Goal: Task Accomplishment & Management: Manage account settings

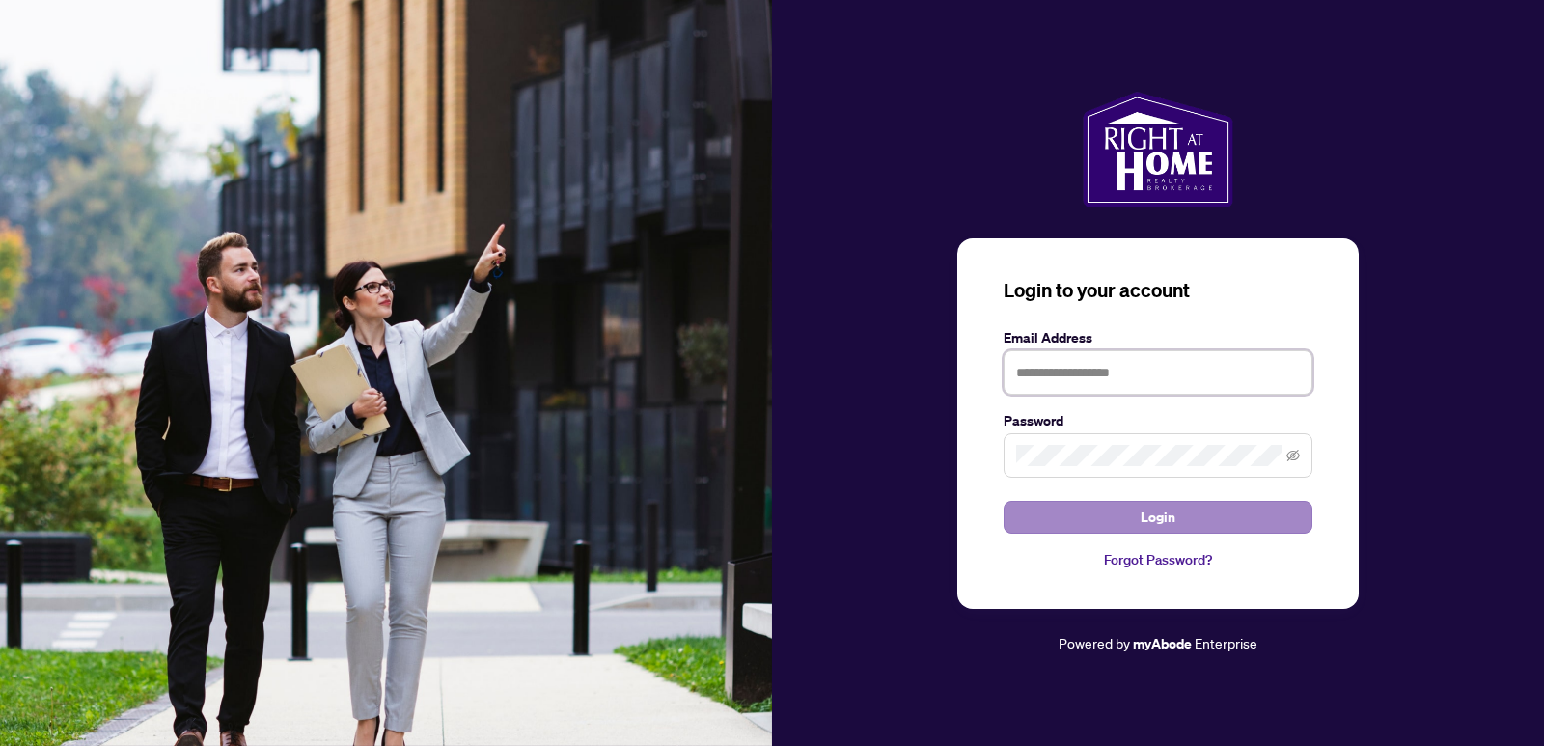
type input "**********"
click at [1221, 520] on button "Login" at bounding box center [1158, 517] width 309 height 33
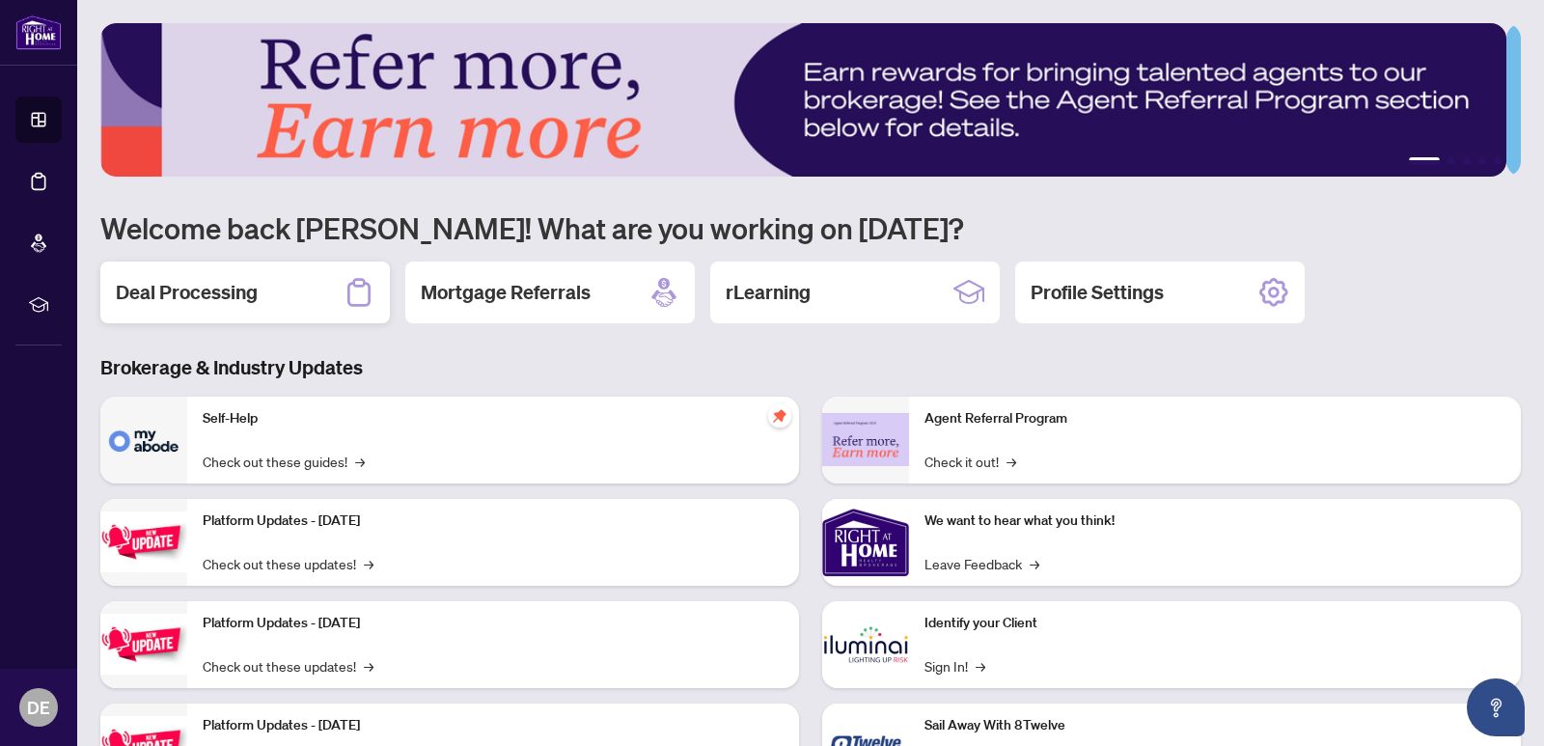
click at [361, 285] on icon at bounding box center [358, 292] width 23 height 28
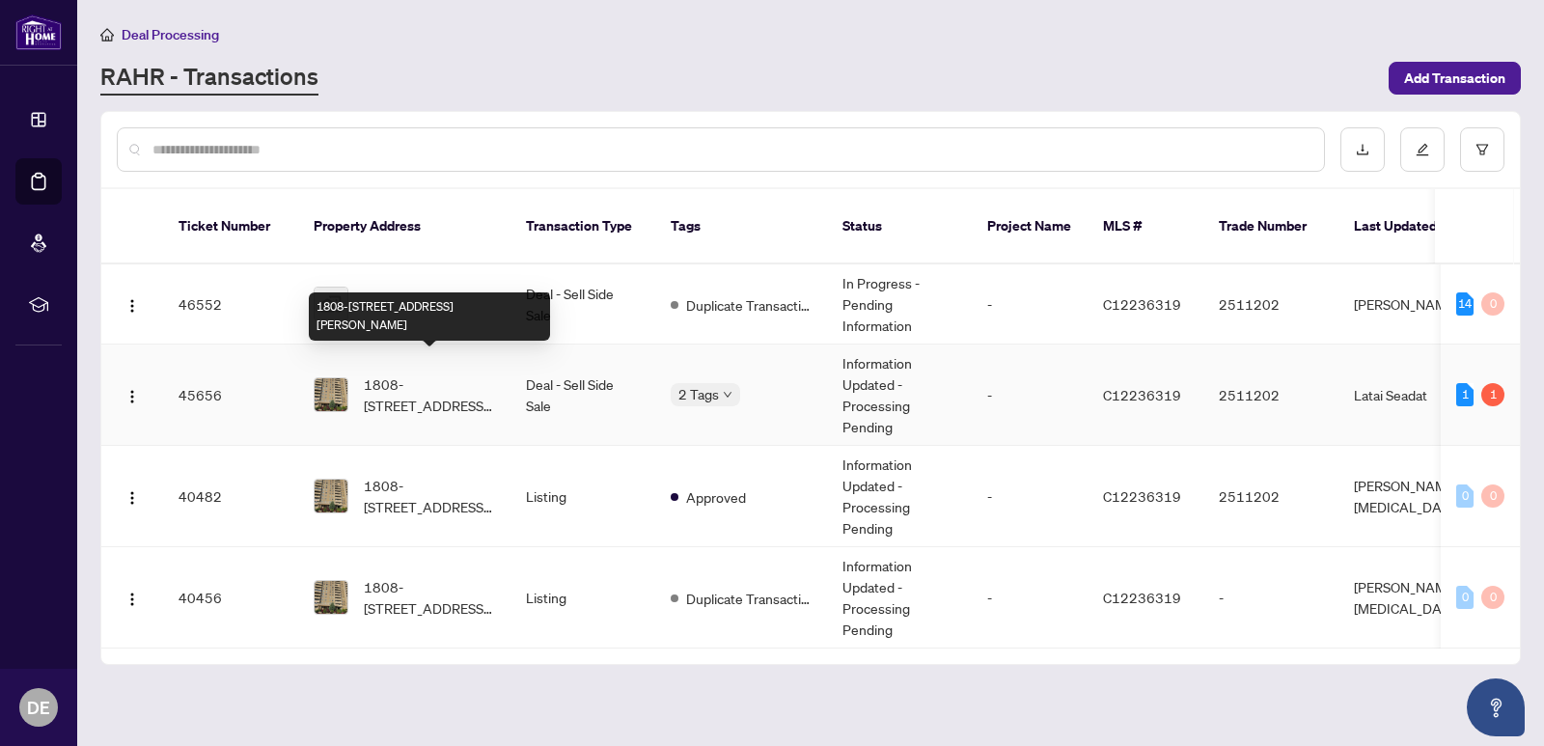
click at [466, 374] on span "1808-[STREET_ADDRESS][PERSON_NAME]" at bounding box center [429, 395] width 131 height 42
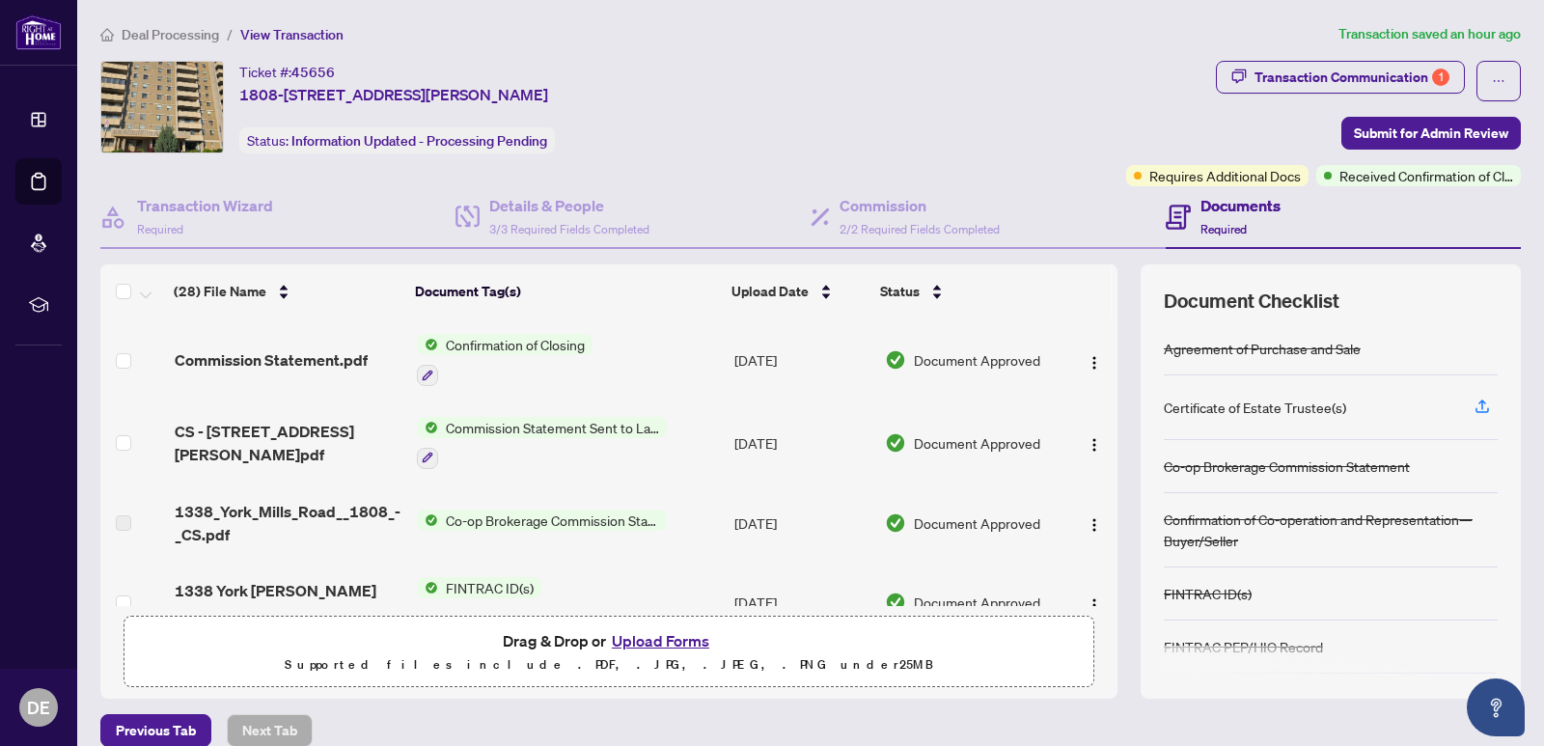
click at [1217, 222] on span "Required" at bounding box center [1224, 229] width 46 height 14
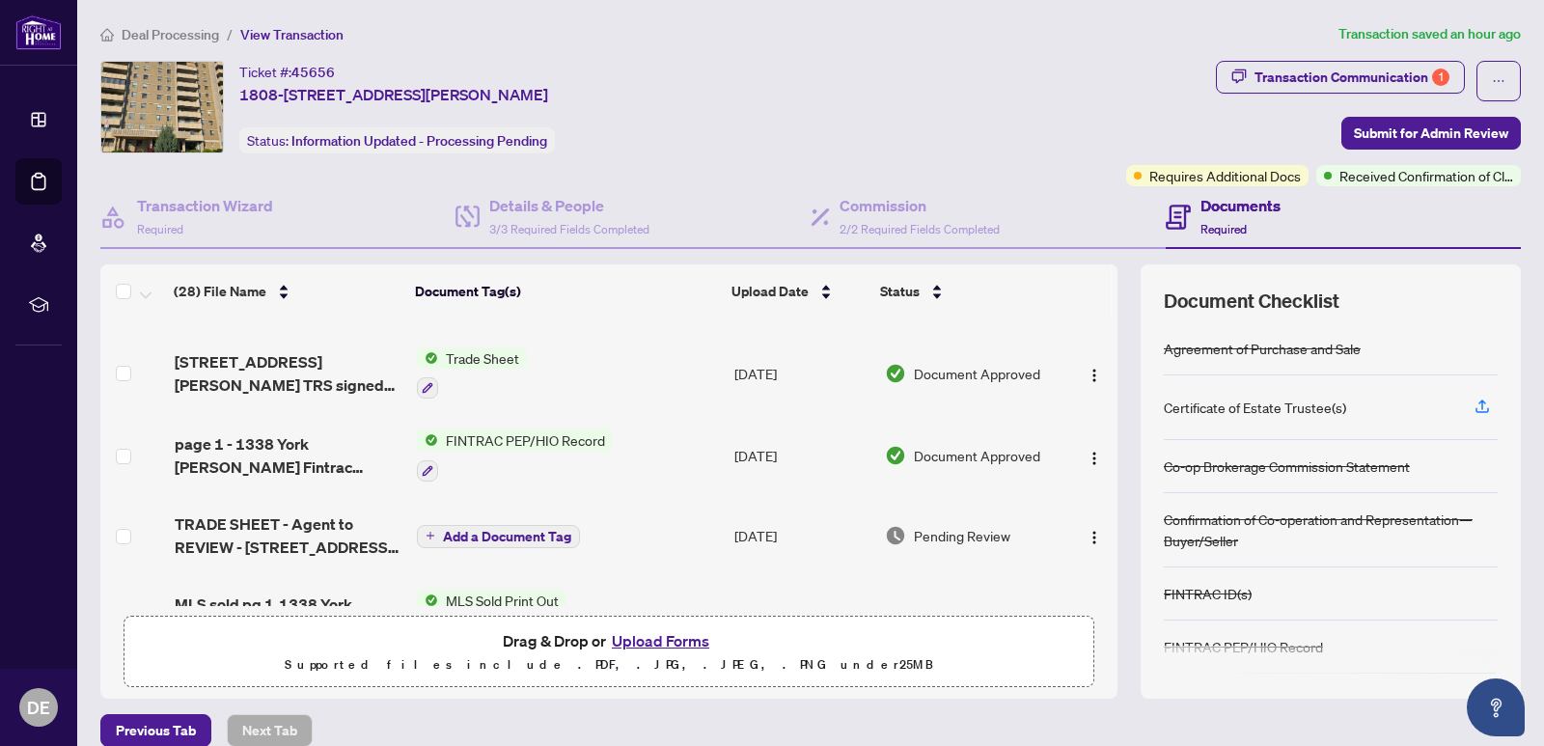
scroll to position [676, 0]
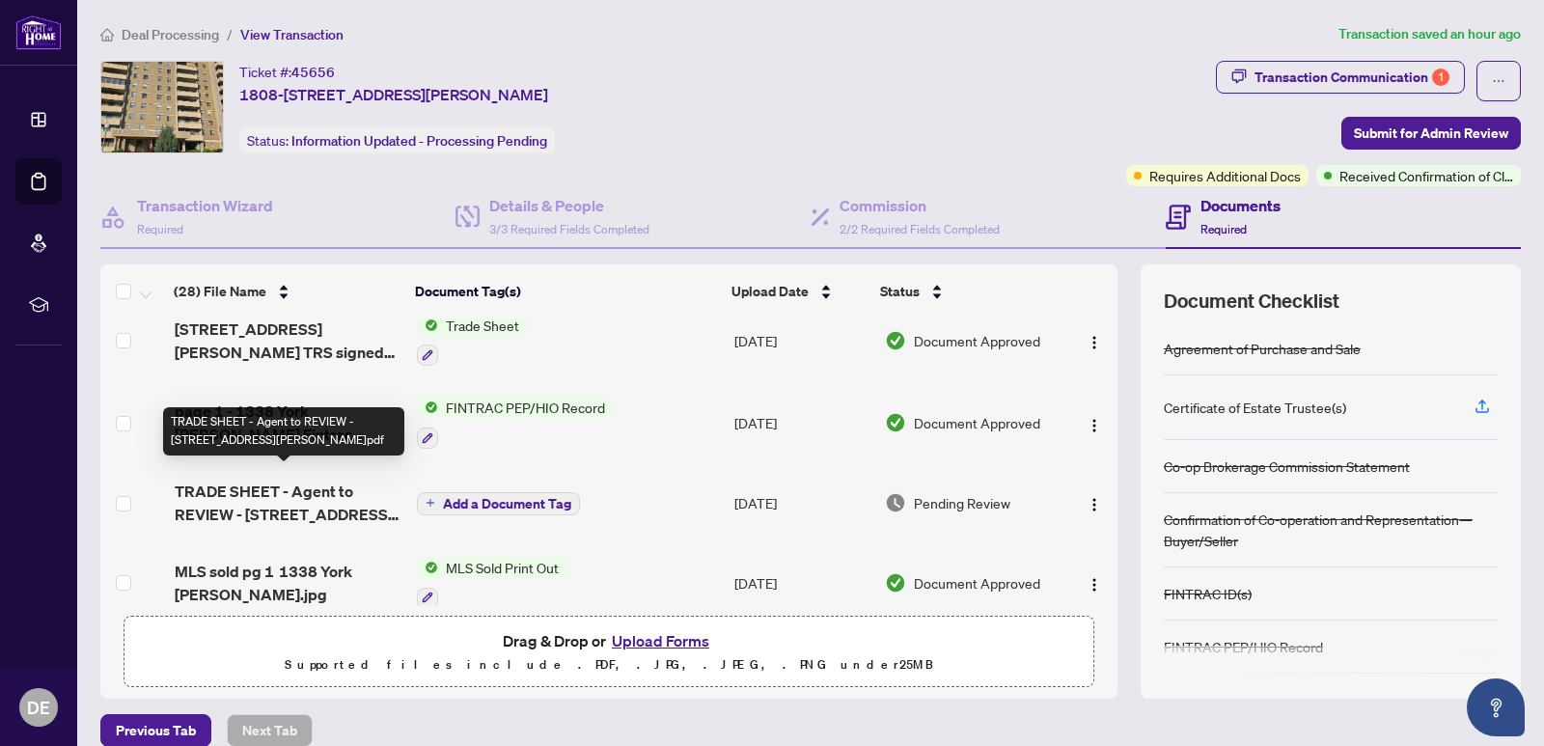
click at [262, 486] on span "TRADE SHEET - Agent to REVIEW - [STREET_ADDRESS][PERSON_NAME]pdf" at bounding box center [288, 503] width 227 height 46
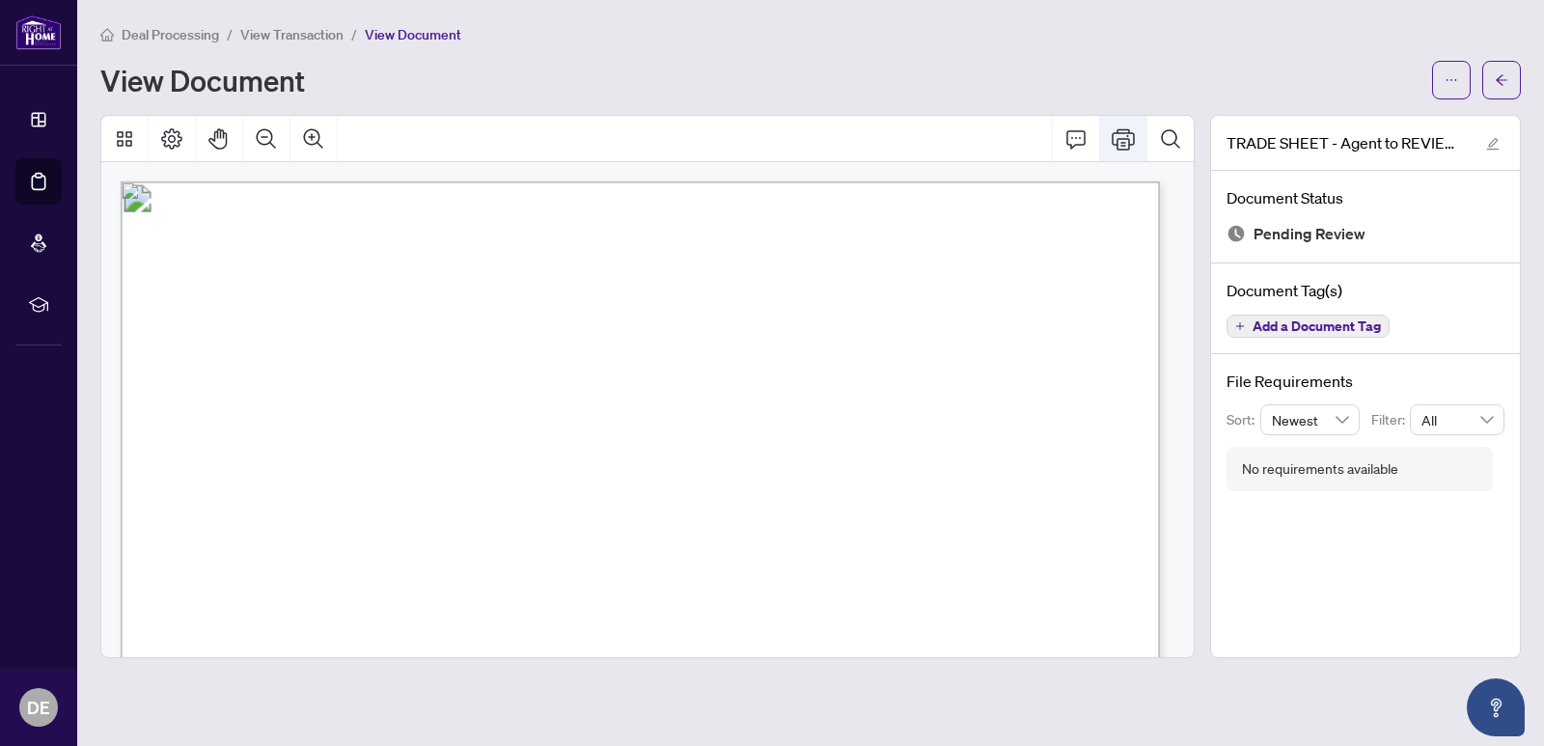
click at [1123, 129] on icon "Print" at bounding box center [1123, 138] width 23 height 21
click at [1512, 80] on button "button" at bounding box center [1502, 80] width 39 height 39
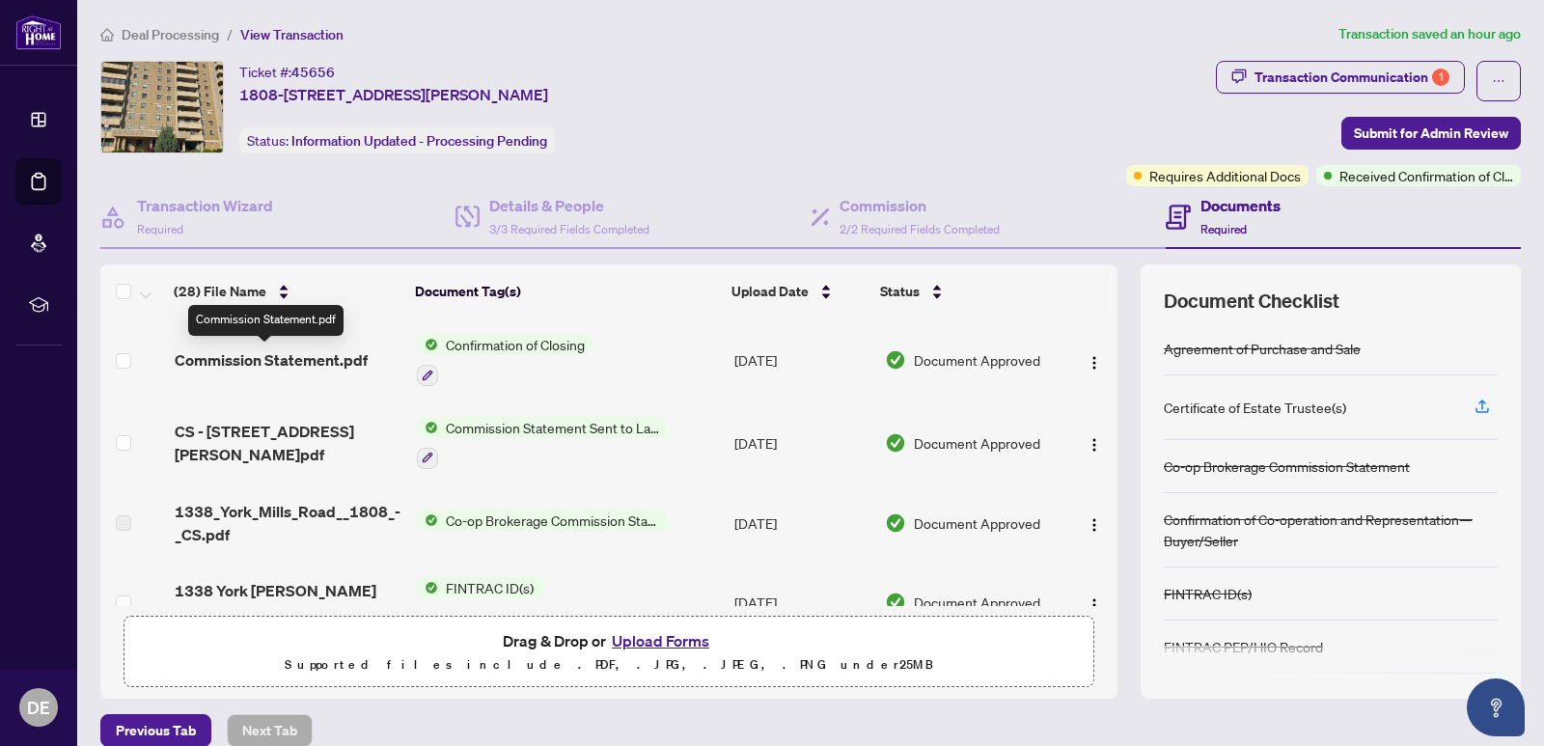
click at [329, 352] on span "Commission Statement.pdf" at bounding box center [271, 359] width 193 height 23
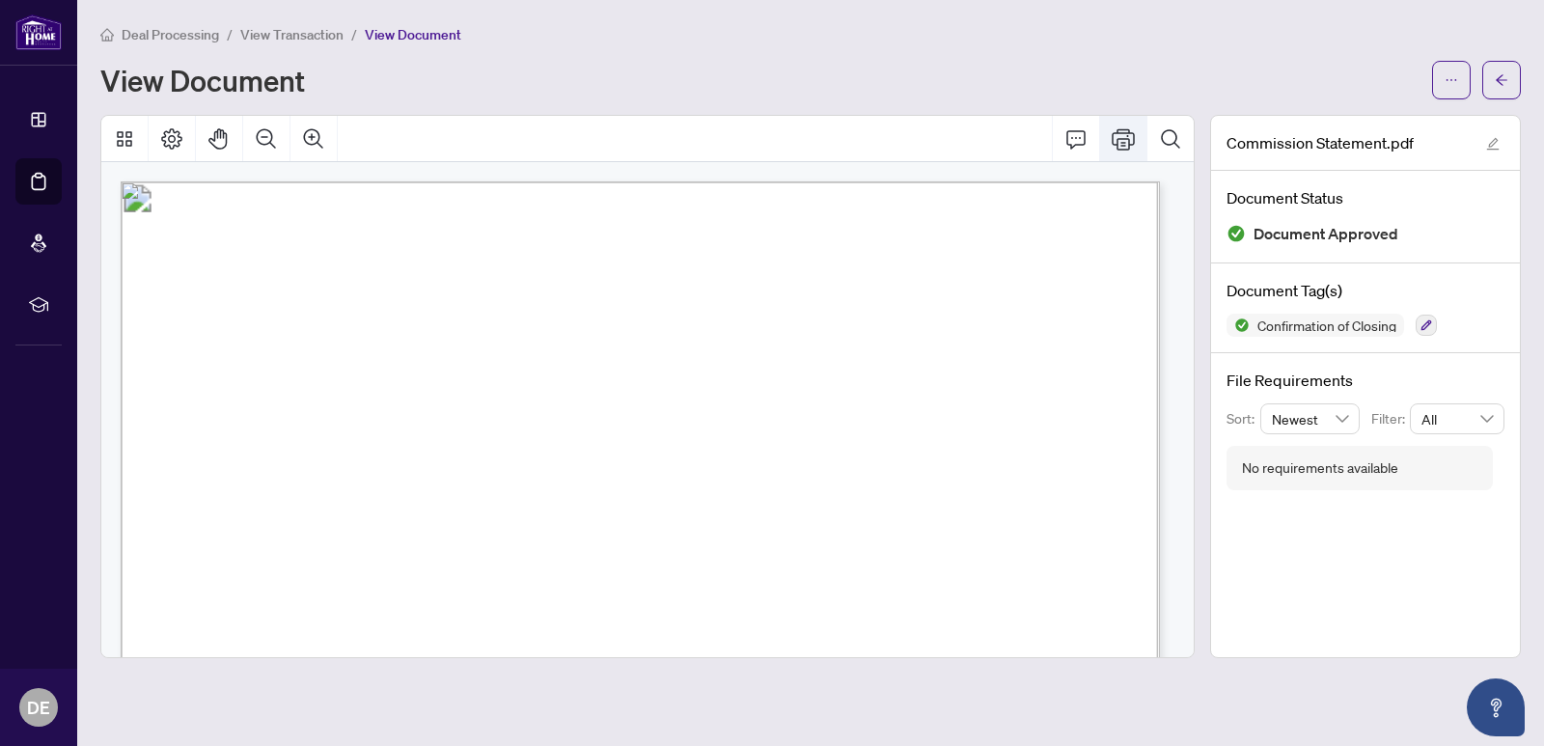
click at [1121, 146] on icon "Print" at bounding box center [1123, 138] width 23 height 23
click at [1505, 77] on icon "arrow-left" at bounding box center [1502, 80] width 14 height 14
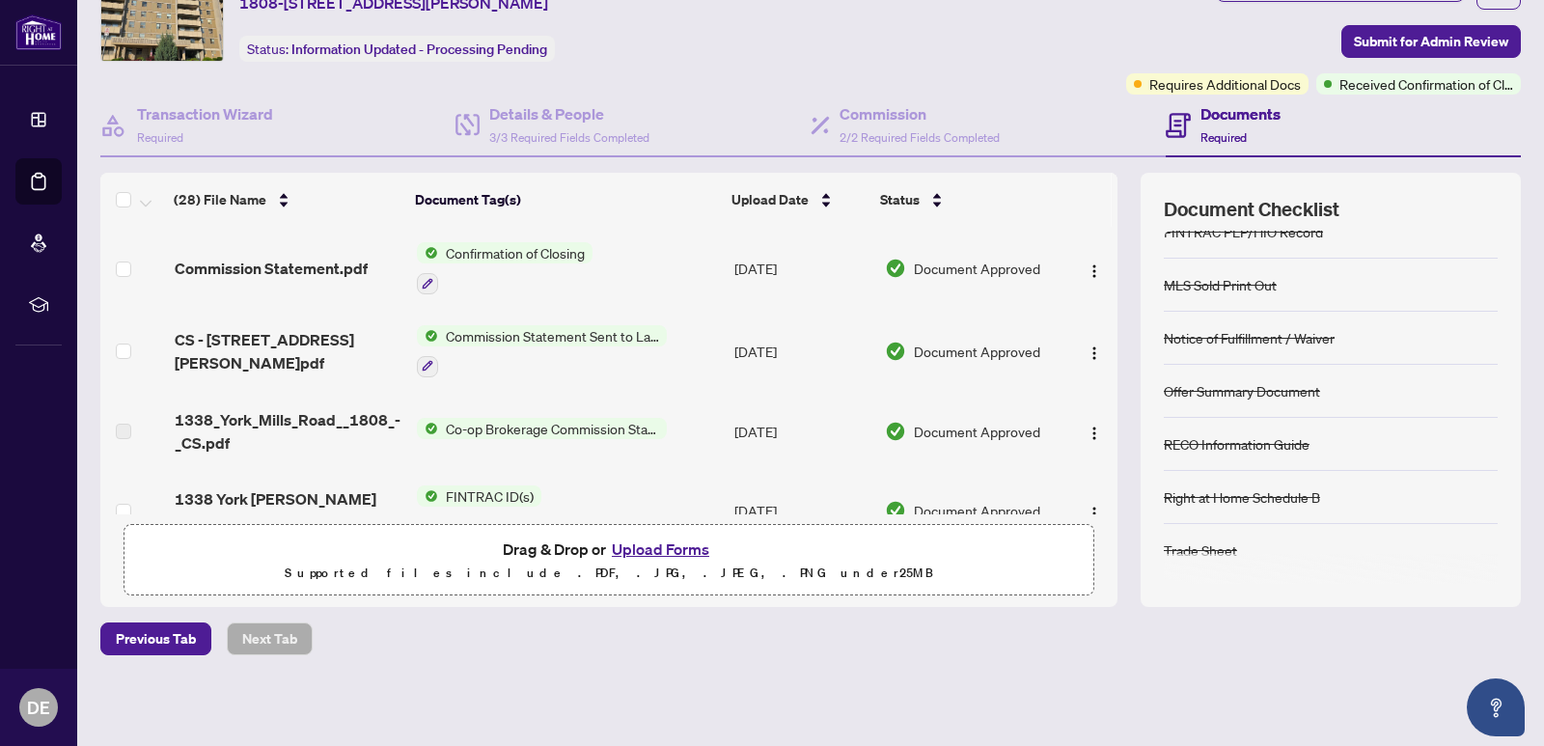
click at [1205, 139] on span "Required" at bounding box center [1224, 137] width 46 height 14
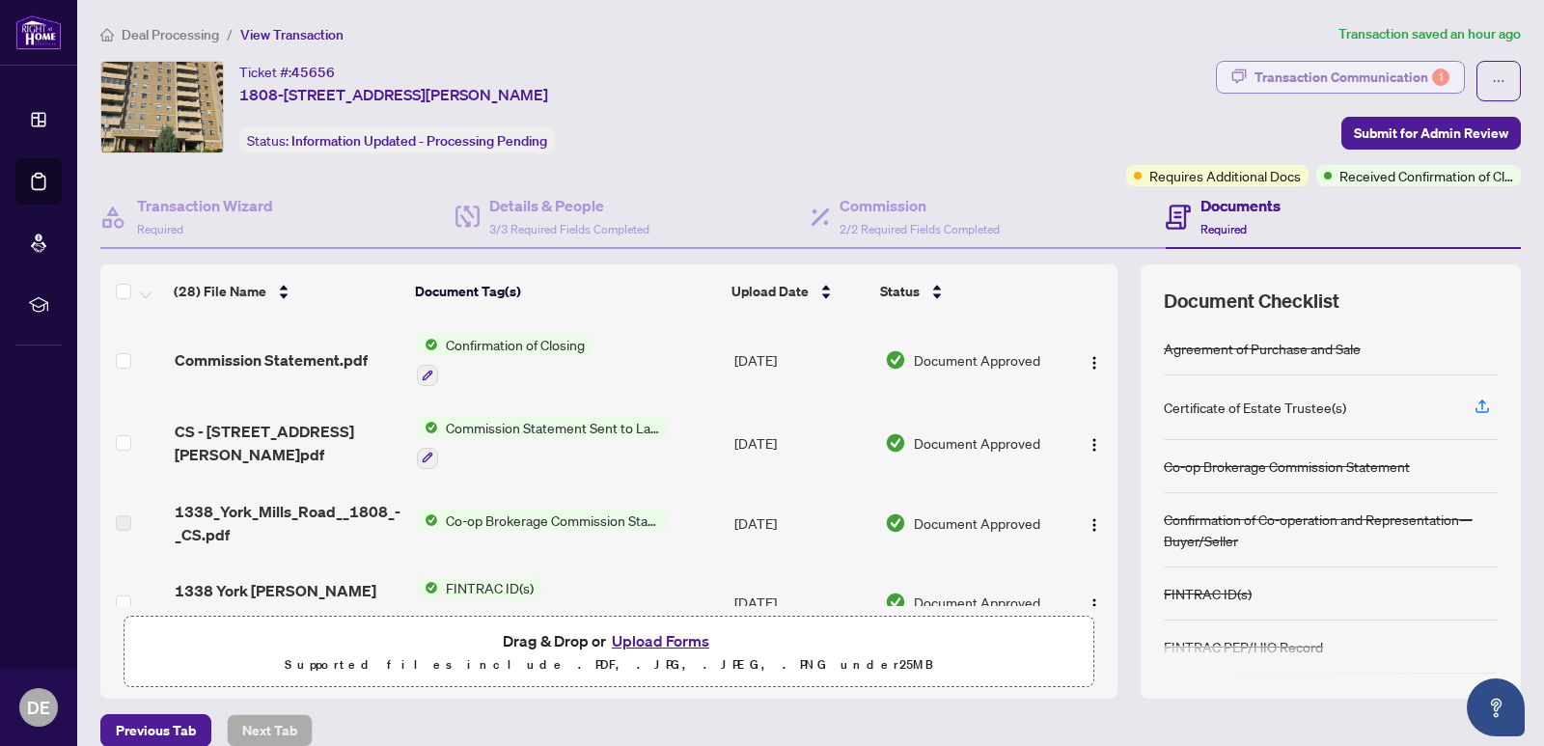
click at [1361, 75] on div "Transaction Communication 1" at bounding box center [1352, 77] width 195 height 31
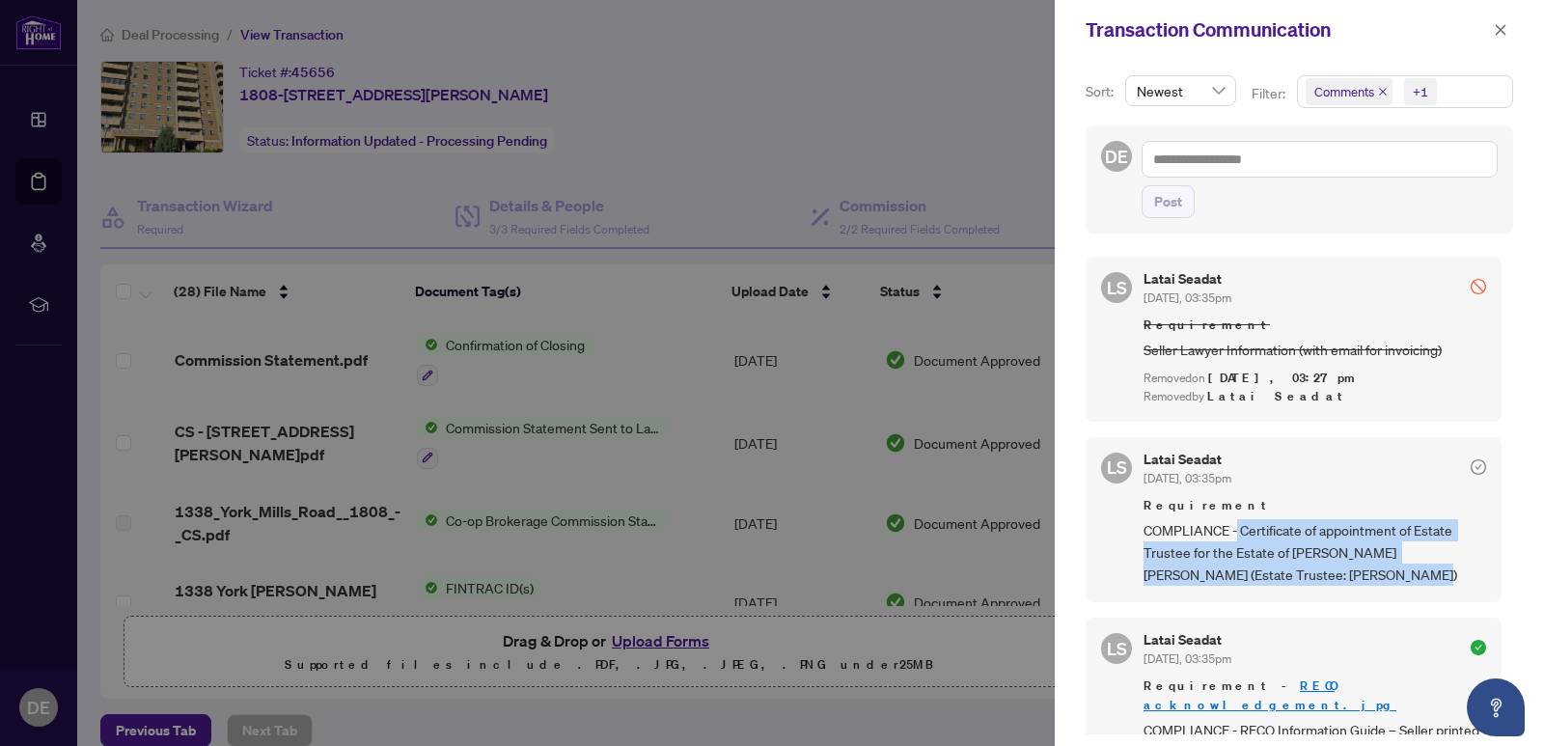
drag, startPoint x: 1348, startPoint y: 566, endPoint x: 1236, endPoint y: 527, distance: 118.4
click at [1236, 527] on span "COMPLIANCE - Certificate of appointment of Estate Trustee for the Estate of [PE…" at bounding box center [1315, 553] width 343 height 68
copy span "Certificate of appointment of Estate Trustee for the Estate of [PERSON_NAME] [P…"
